Goal: Information Seeking & Learning: Learn about a topic

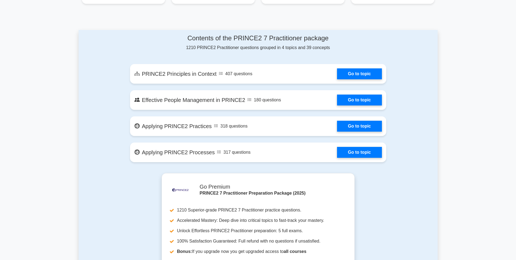
scroll to position [265, 0]
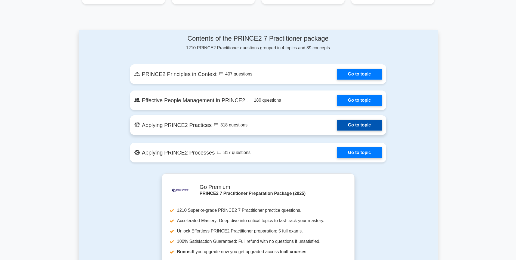
click at [354, 128] on link "Go to topic" at bounding box center [359, 124] width 45 height 11
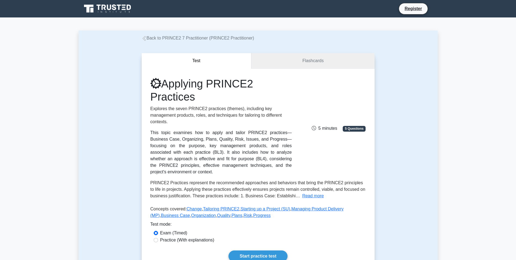
click at [287, 66] on link "Flashcards" at bounding box center [312, 61] width 123 height 16
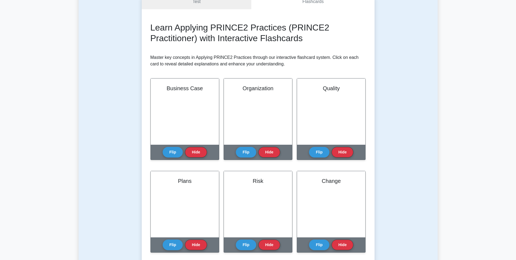
scroll to position [59, 0]
click at [173, 151] on button "Flip" at bounding box center [173, 150] width 20 height 11
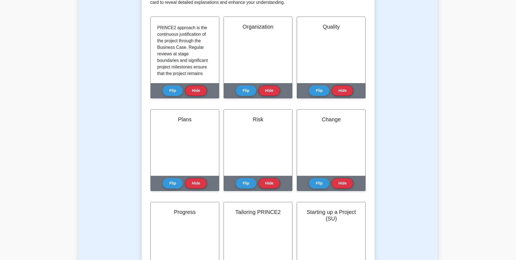
scroll to position [0, 0]
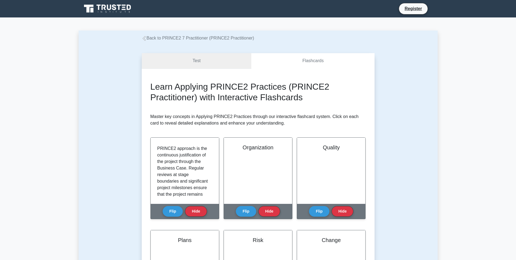
click at [161, 62] on link "Test" at bounding box center [197, 61] width 110 height 16
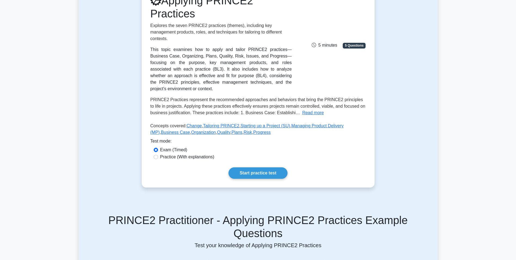
scroll to position [85, 0]
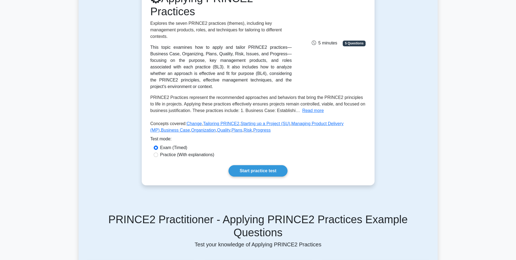
click at [170, 151] on label "Practice (With explanations)" at bounding box center [187, 154] width 54 height 7
click at [158, 152] on input "Practice (With explanations)" at bounding box center [156, 154] width 4 height 4
radio input "true"
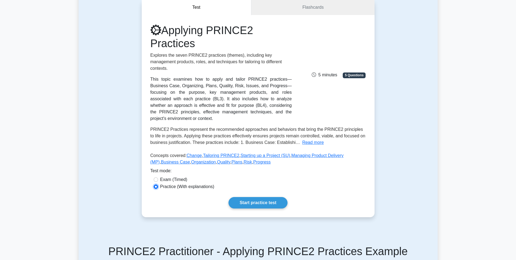
scroll to position [53, 0]
click at [245, 197] on link "Start practice test" at bounding box center [258, 202] width 59 height 11
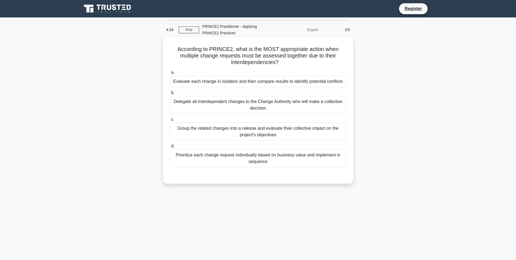
click at [212, 163] on div "Prioritize each change request individually based on business value and impleme…" at bounding box center [258, 158] width 176 height 18
click at [170, 148] on input "d. Prioritize each change request individually based on business value and impl…" at bounding box center [170, 146] width 0 height 4
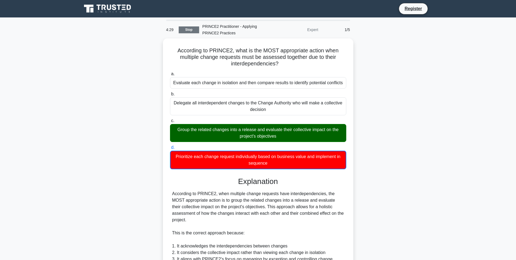
click at [191, 29] on link "Stop" at bounding box center [189, 29] width 20 height 7
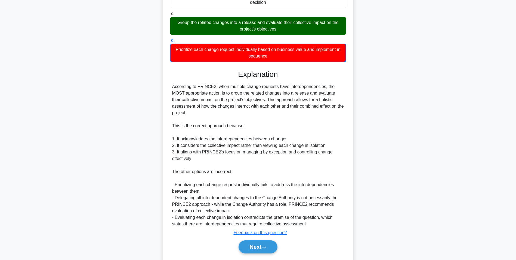
scroll to position [122, 0]
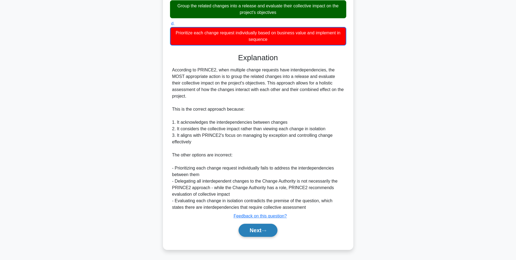
click at [247, 230] on button "Next" at bounding box center [258, 229] width 39 height 13
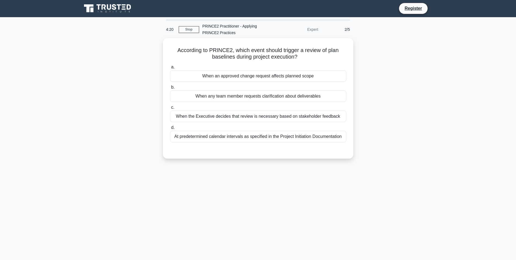
scroll to position [0, 0]
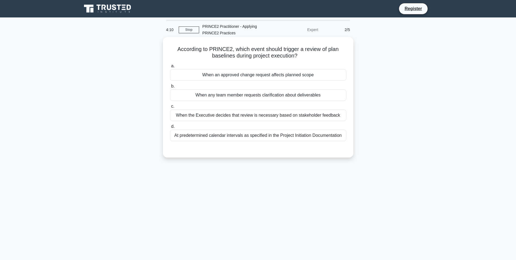
click at [227, 75] on div "When an approved change request affects planned scope" at bounding box center [258, 74] width 176 height 11
click at [170, 68] on input "a. When an approved change request affects planned scope" at bounding box center [170, 66] width 0 height 4
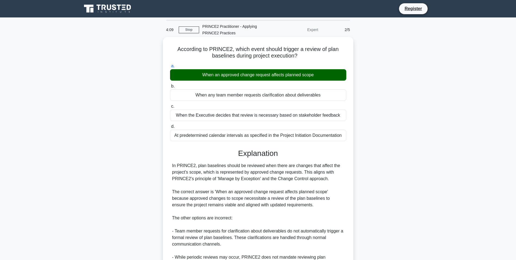
scroll to position [89, 0]
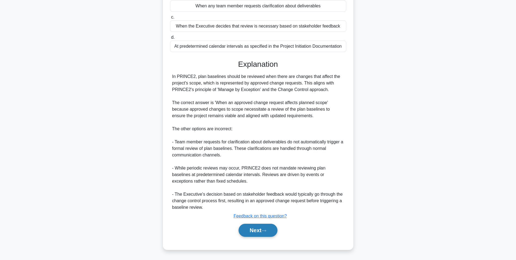
click at [253, 233] on button "Next" at bounding box center [258, 229] width 39 height 13
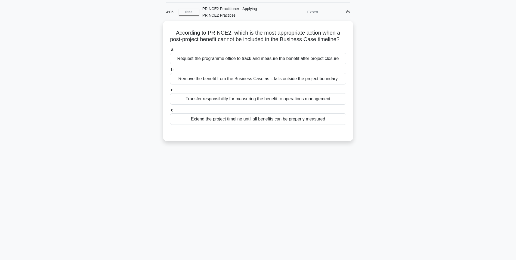
scroll to position [17, 0]
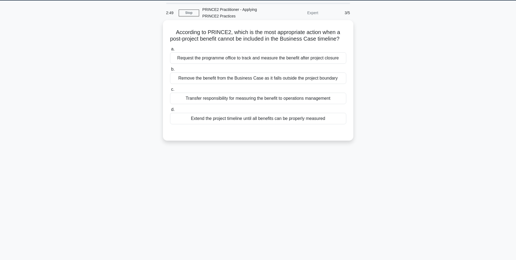
click at [194, 83] on div "Remove the benefit from the Business Case as it falls outside the project bound…" at bounding box center [258, 77] width 176 height 11
click at [170, 71] on input "b. Remove the benefit from the Business Case as it falls outside the project bo…" at bounding box center [170, 69] width 0 height 4
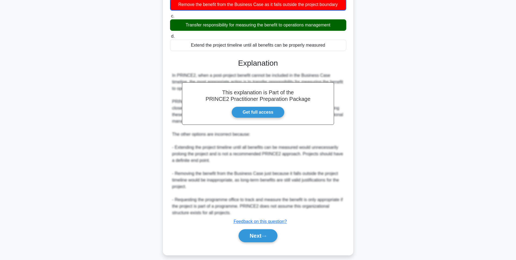
scroll to position [103, 0]
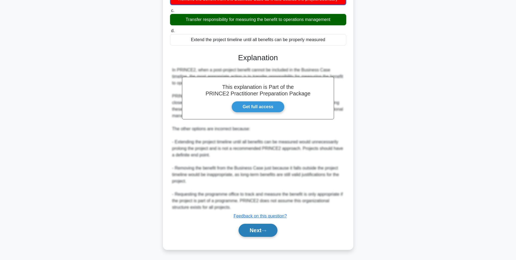
click at [252, 231] on button "Next" at bounding box center [258, 229] width 39 height 13
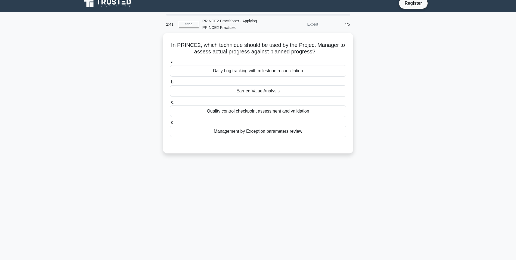
scroll to position [5, 0]
click at [234, 111] on div "Quality control checkpoint assessment and validation" at bounding box center [258, 109] width 176 height 11
click at [170, 103] on input "c. Quality control checkpoint assessment and validation" at bounding box center [170, 101] width 0 height 4
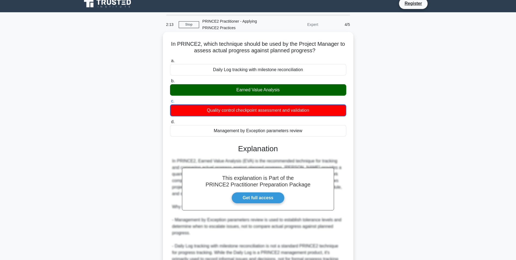
scroll to position [90, 0]
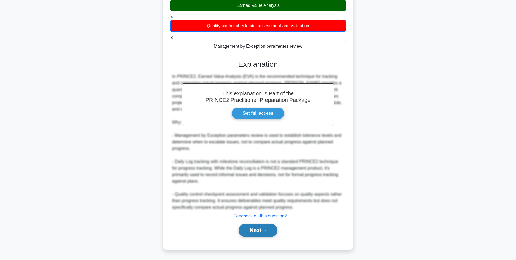
click at [259, 232] on button "Next" at bounding box center [258, 229] width 39 height 13
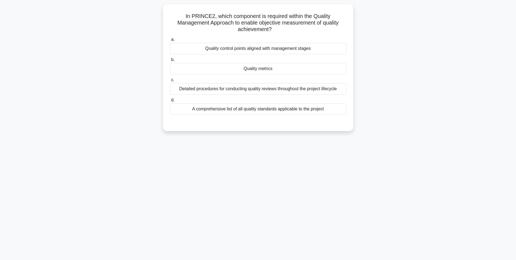
scroll to position [0, 0]
